Goal: Task Accomplishment & Management: Complete application form

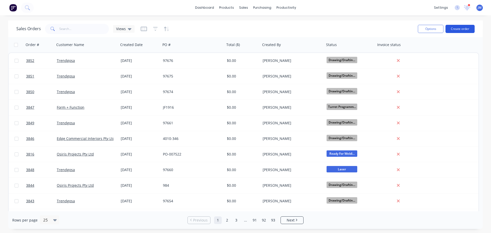
click at [459, 28] on button "Create order" at bounding box center [460, 29] width 29 height 8
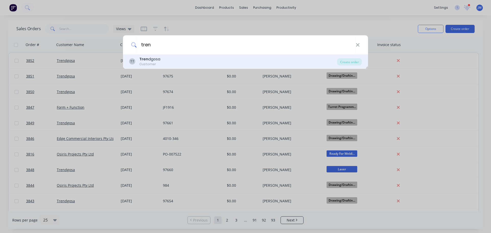
type input "tren"
click at [157, 63] on div "Customer" at bounding box center [149, 64] width 21 height 5
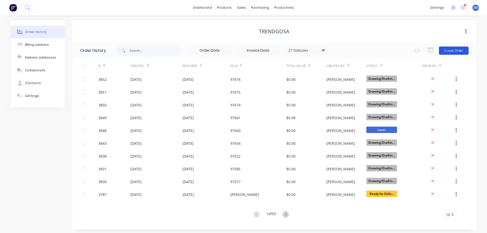
click at [457, 49] on button "Create Order" at bounding box center [454, 51] width 30 height 8
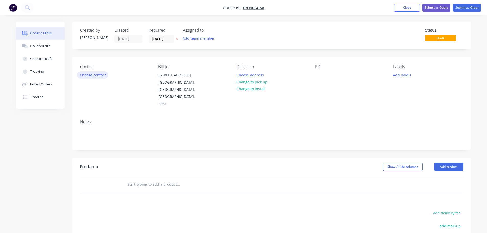
click at [94, 74] on button "Choose contact" at bounding box center [92, 74] width 31 height 7
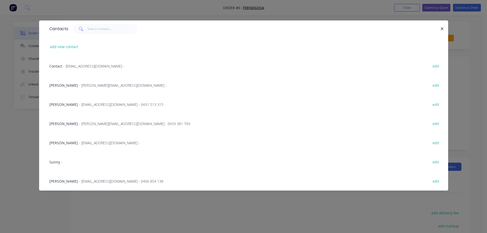
click at [81, 85] on span "- [PERSON_NAME][EMAIL_ADDRESS][DOMAIN_NAME] -" at bounding box center [123, 85] width 88 height 5
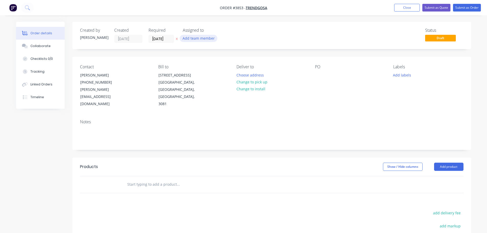
click at [197, 39] on button "Add team member" at bounding box center [199, 38] width 38 height 7
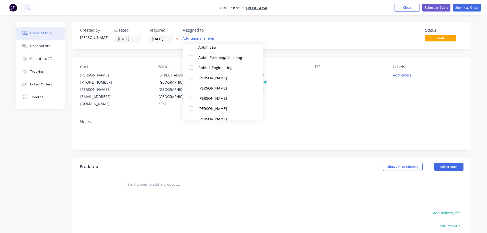
scroll to position [128, 0]
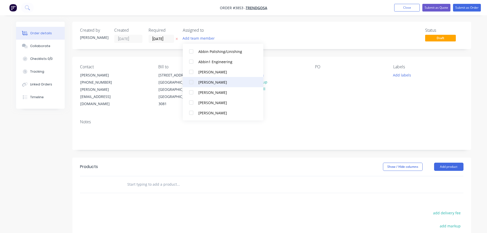
click at [191, 80] on div at bounding box center [191, 82] width 10 height 10
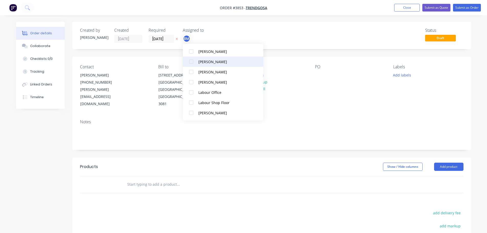
click at [191, 62] on div at bounding box center [191, 62] width 10 height 10
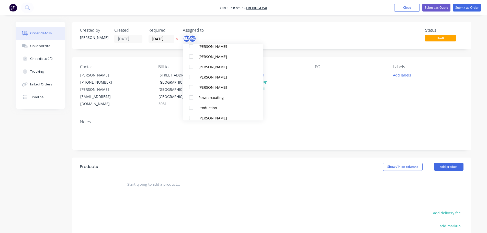
scroll to position [343, 0]
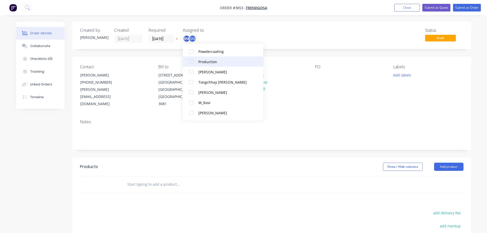
click at [192, 64] on div at bounding box center [191, 62] width 10 height 10
click at [351, 91] on div "PO" at bounding box center [350, 85] width 70 height 43
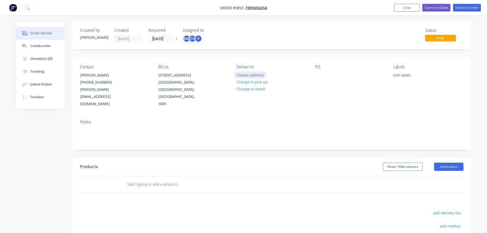
click at [245, 75] on button "Choose address" at bounding box center [250, 74] width 33 height 7
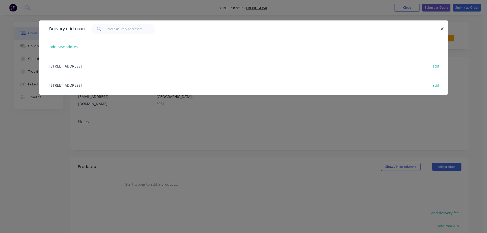
click at [109, 84] on div "[STREET_ADDRESS] edit" at bounding box center [244, 84] width 394 height 19
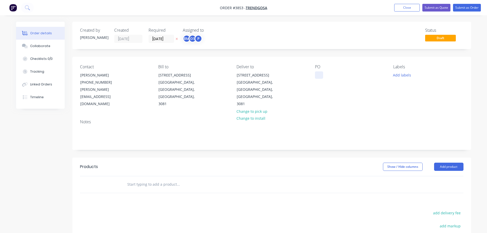
click at [321, 74] on div at bounding box center [319, 74] width 8 height 7
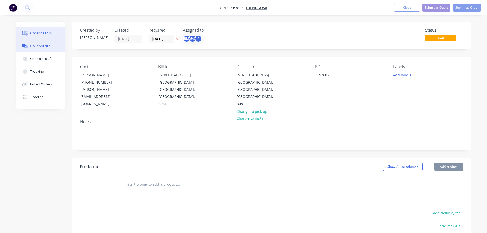
click at [43, 46] on div "Collaborate" at bounding box center [40, 46] width 20 height 5
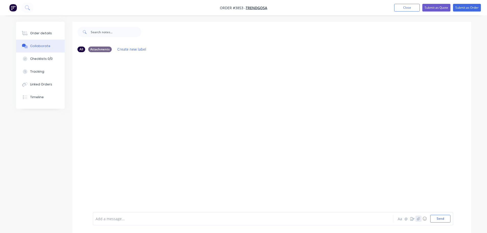
click at [420, 219] on icon "button" at bounding box center [418, 218] width 3 height 3
click at [438, 219] on button "Send" at bounding box center [441, 219] width 20 height 8
click at [57, 30] on button "Order details" at bounding box center [40, 33] width 49 height 13
